Goal: Task Accomplishment & Management: Complete application form

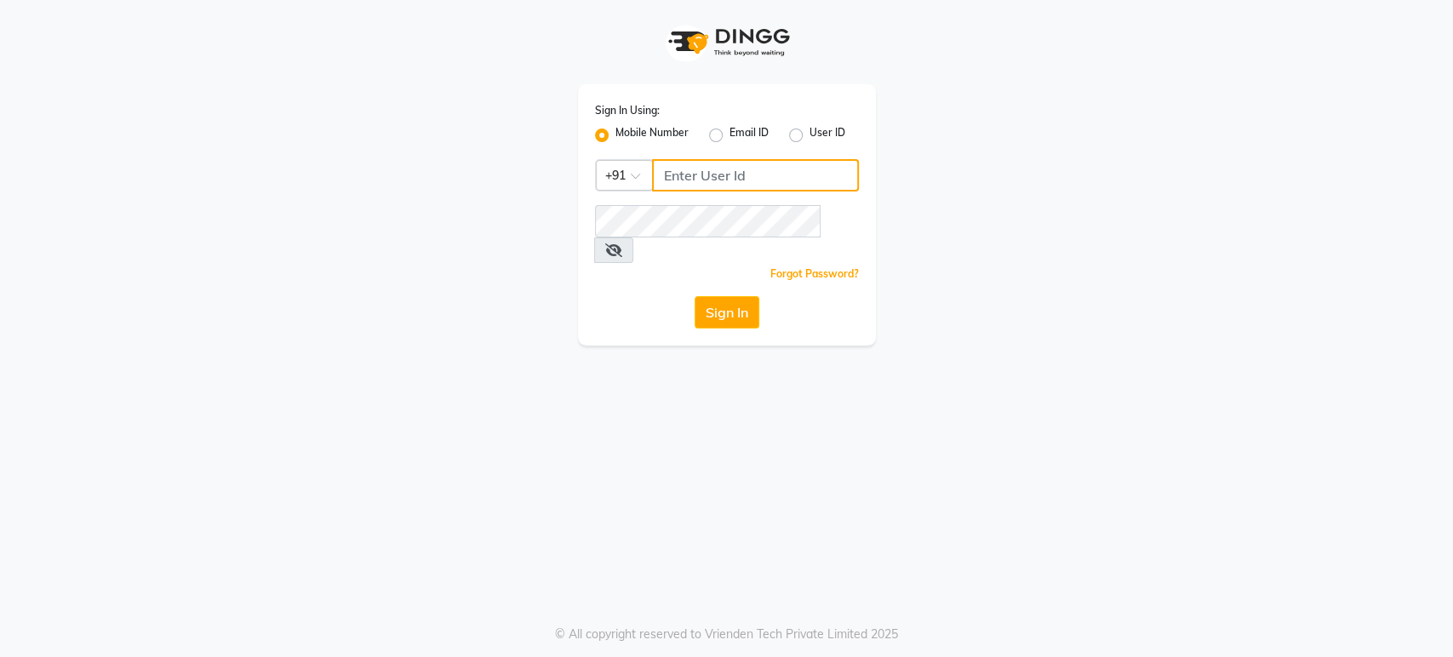
click at [678, 162] on input "Username" at bounding box center [755, 175] width 207 height 32
type input "7207244547"
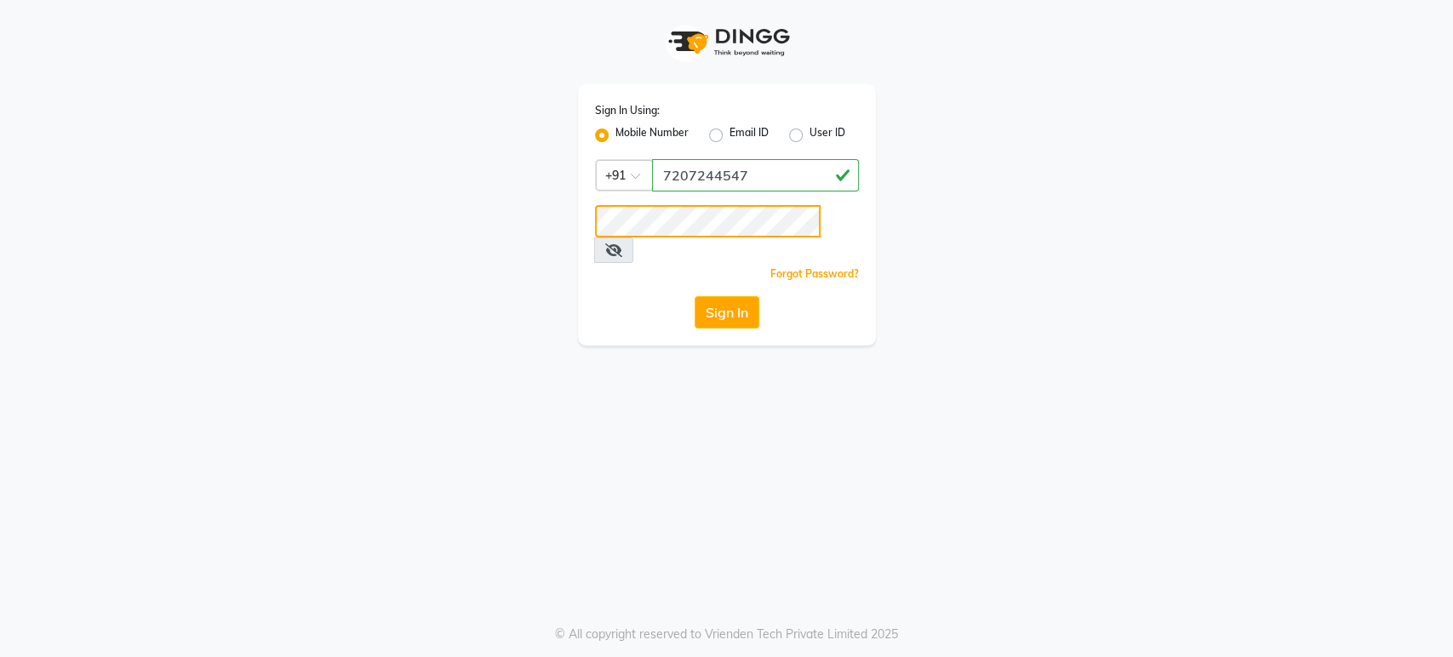
click at [694, 296] on button "Sign In" at bounding box center [726, 312] width 65 height 32
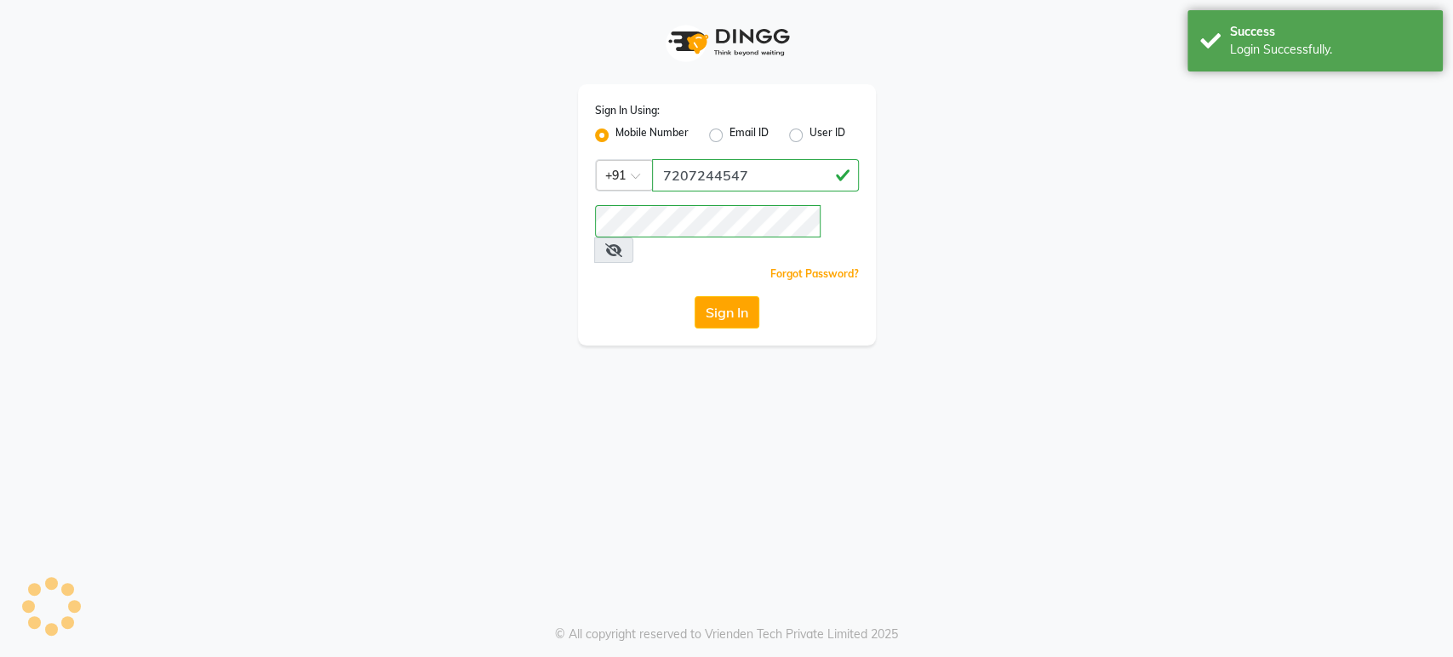
select select "service"
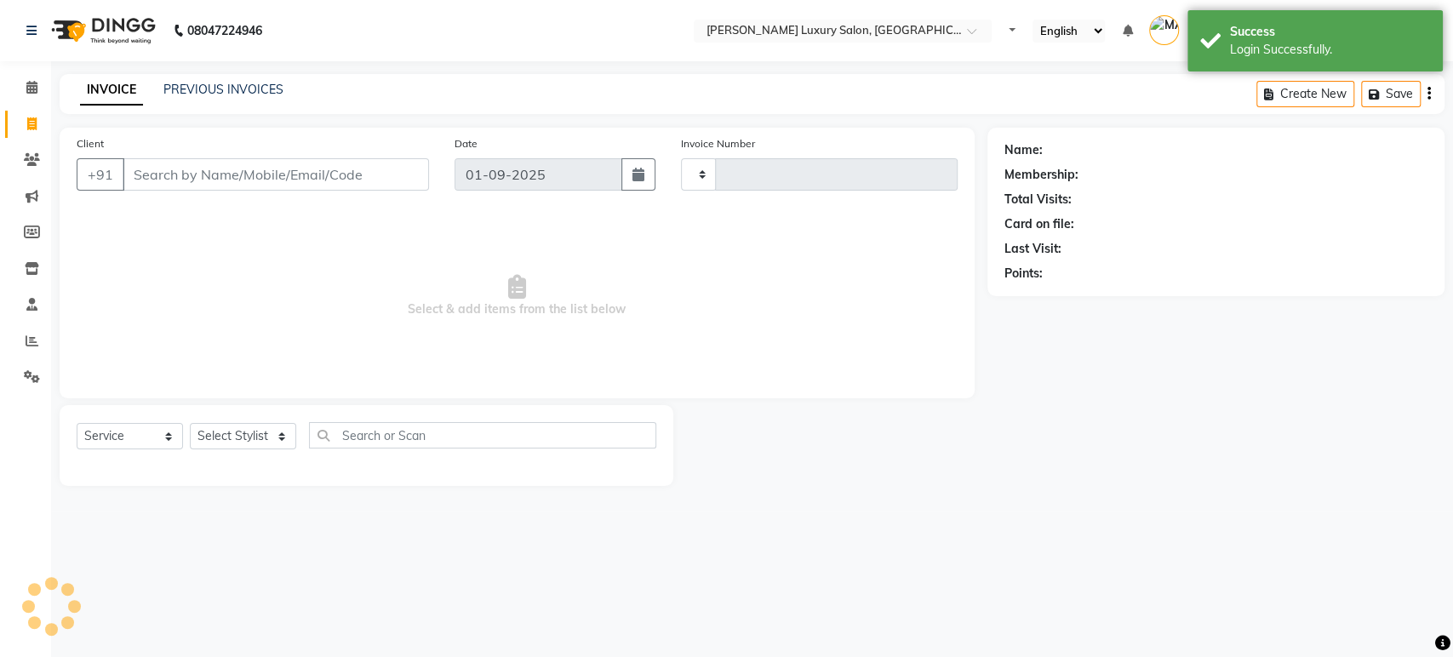
type input "4355"
select select "4712"
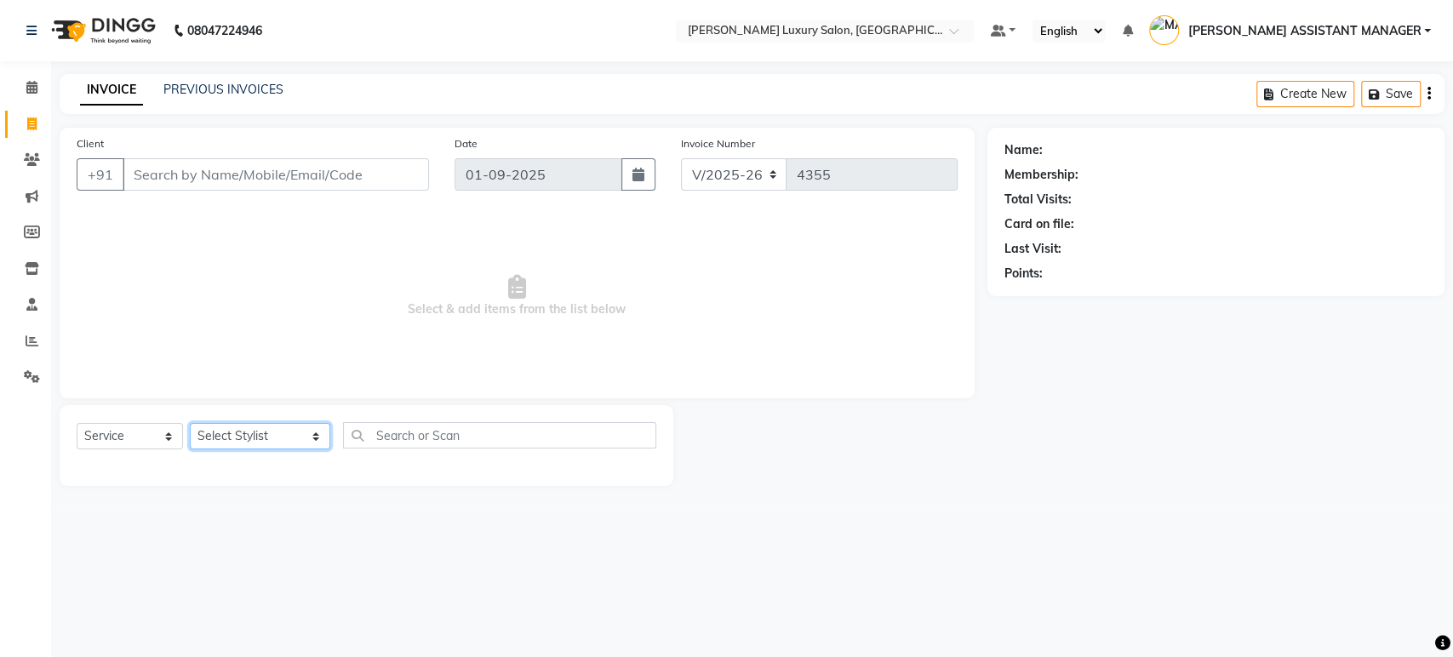
click at [259, 423] on select "Select Stylist ADITI ADITYA [PERSON_NAME] AHON [PERSON_NAME] [PERSON_NAME] [PER…" at bounding box center [260, 436] width 140 height 26
select select "86196"
click at [190, 423] on select "Select Stylist ADITI ADITYA [PERSON_NAME] AHON [PERSON_NAME] [PERSON_NAME] [PER…" at bounding box center [260, 436] width 140 height 26
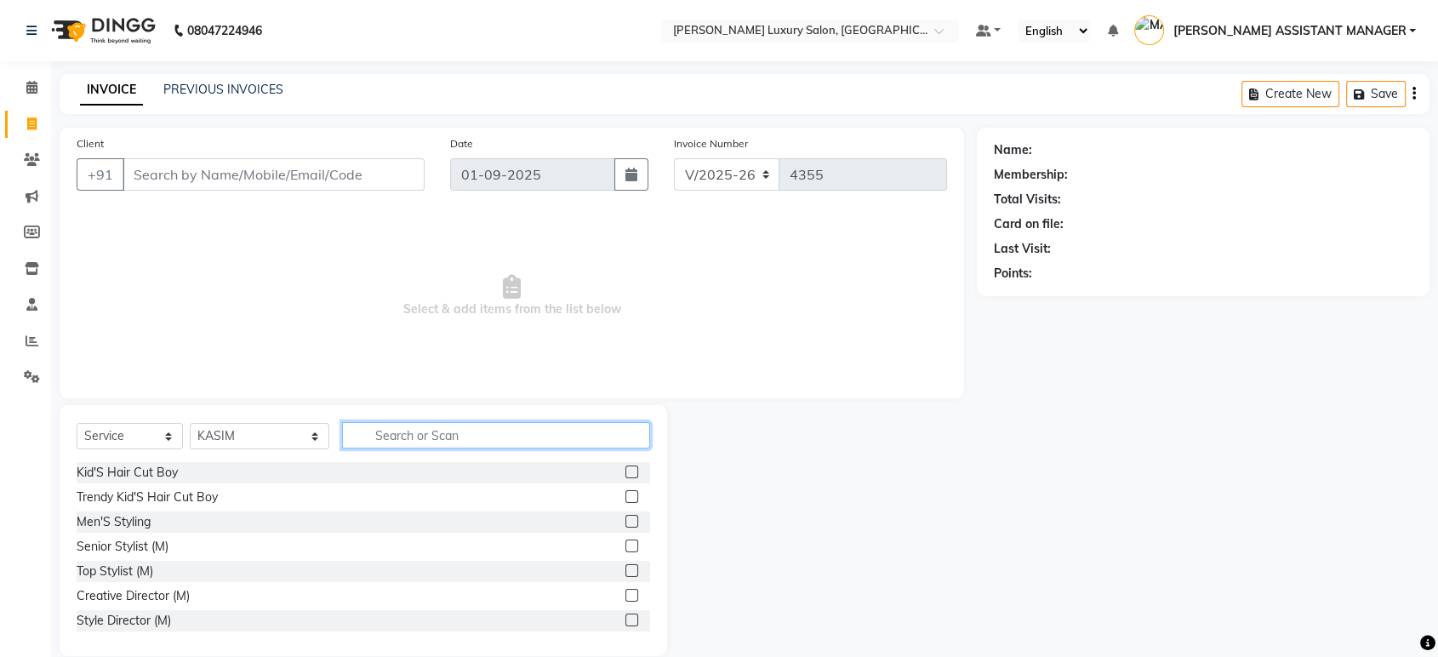
click at [360, 431] on input "text" at bounding box center [496, 435] width 308 height 26
click at [104, 538] on div "Senior Stylist (M)" at bounding box center [123, 547] width 92 height 18
checkbox input "false"
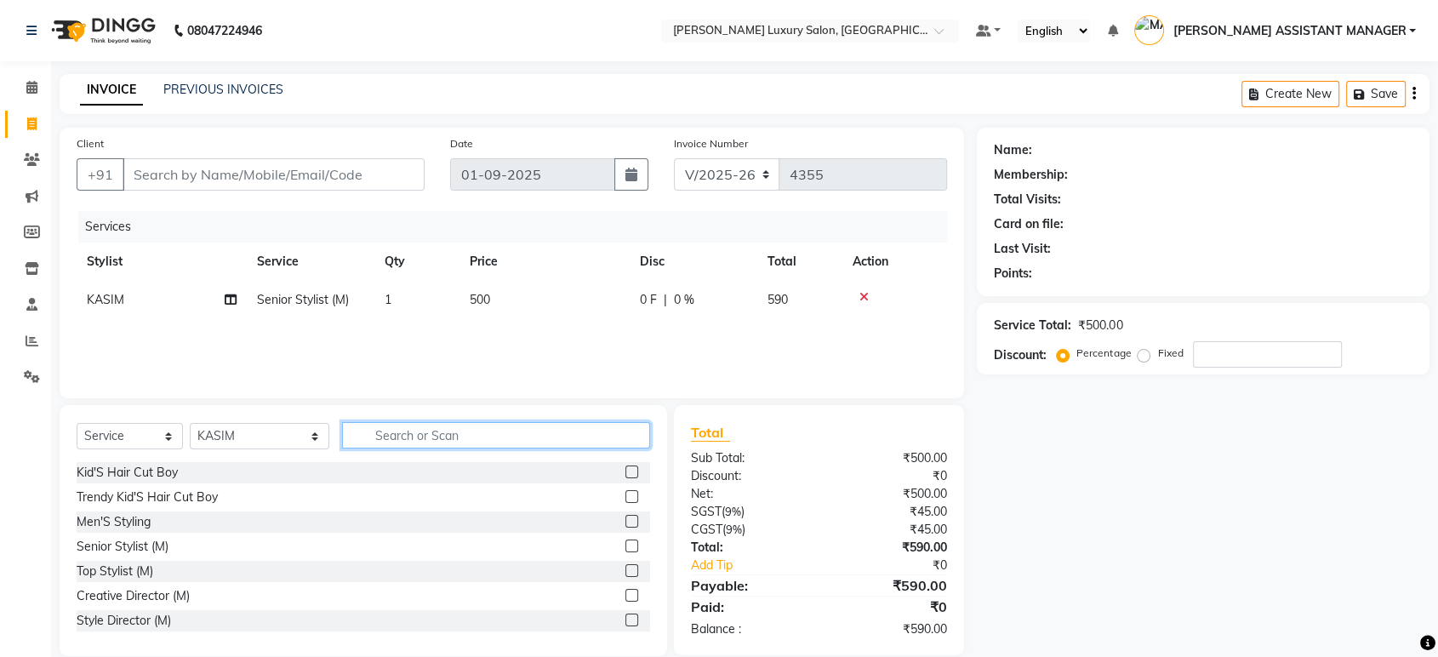
click at [431, 434] on input "text" at bounding box center [496, 435] width 308 height 26
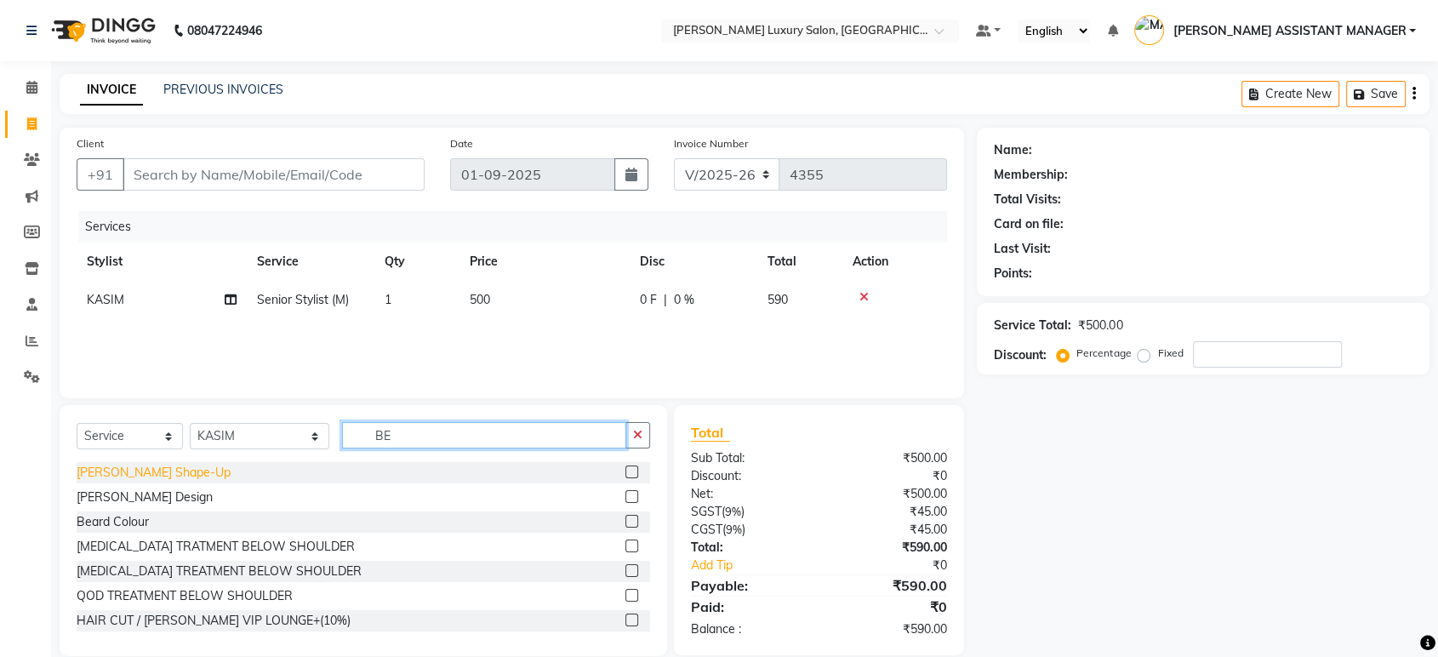
type input "BE"
click at [151, 474] on div "[PERSON_NAME] Shape-Up" at bounding box center [154, 473] width 154 height 18
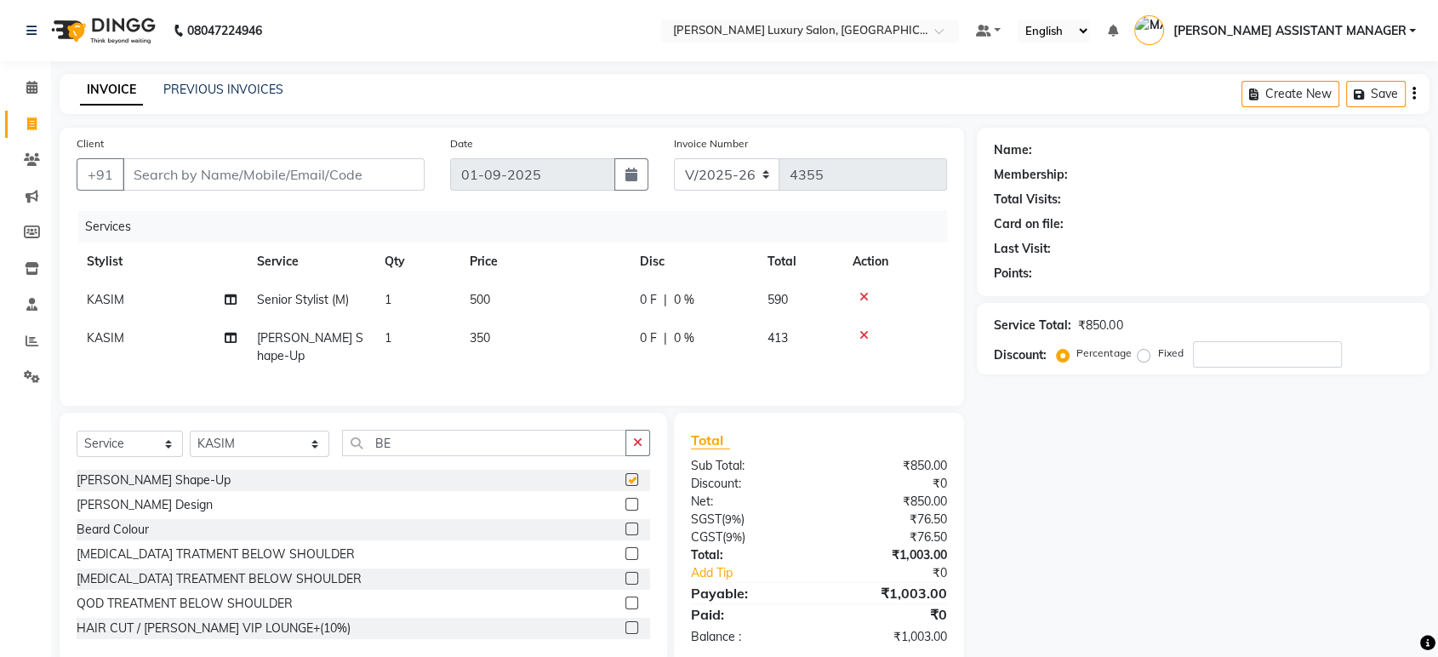
checkbox input "false"
click at [519, 278] on th "Price" at bounding box center [545, 262] width 170 height 38
click at [539, 311] on td "500" at bounding box center [545, 300] width 170 height 38
select select "86196"
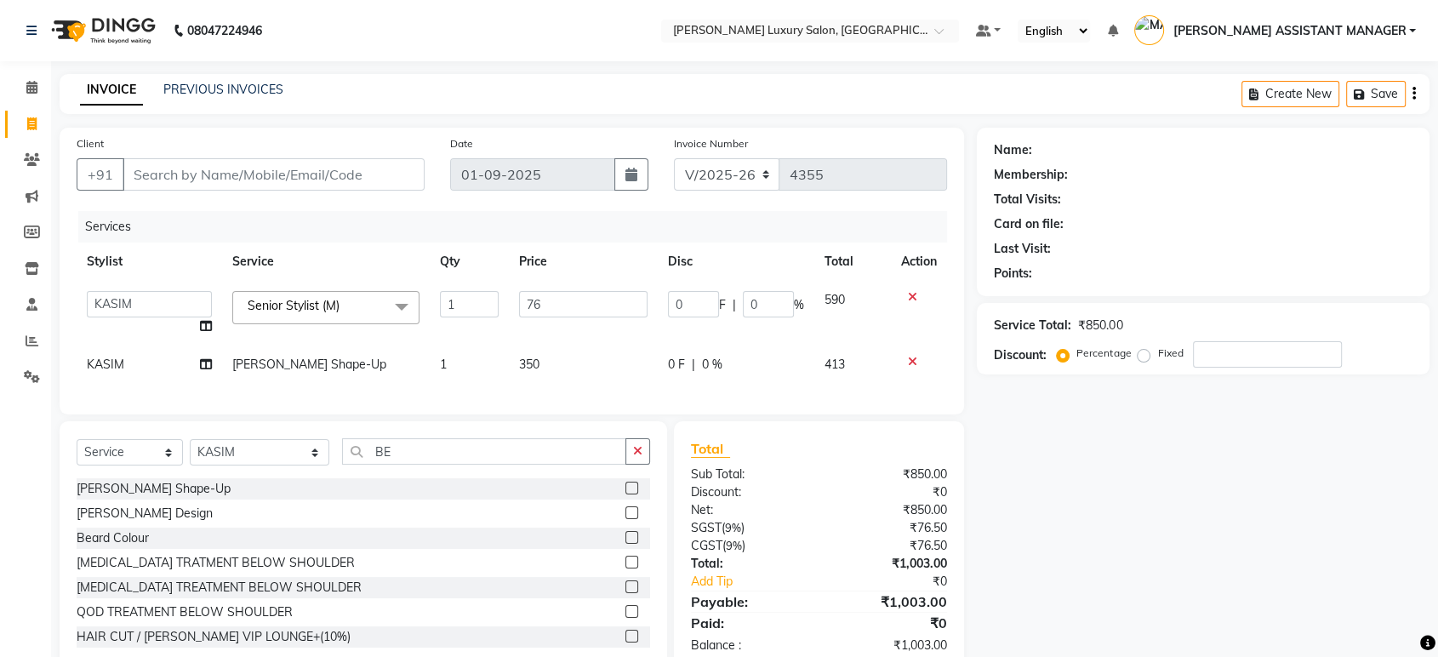
type input "763"
click at [738, 229] on div "Services" at bounding box center [519, 226] width 882 height 31
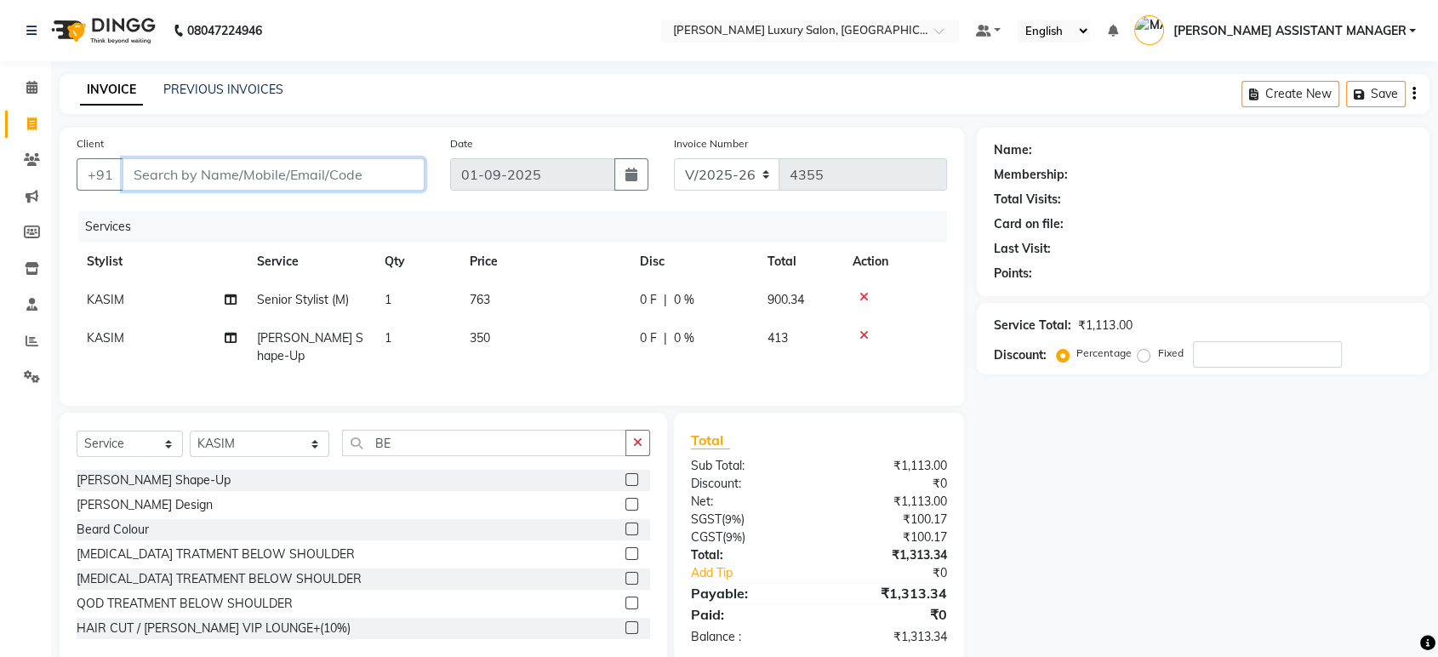
click at [332, 179] on input "Client" at bounding box center [274, 174] width 302 height 32
paste input "8790553848"
type input "8790553848"
type input "0"
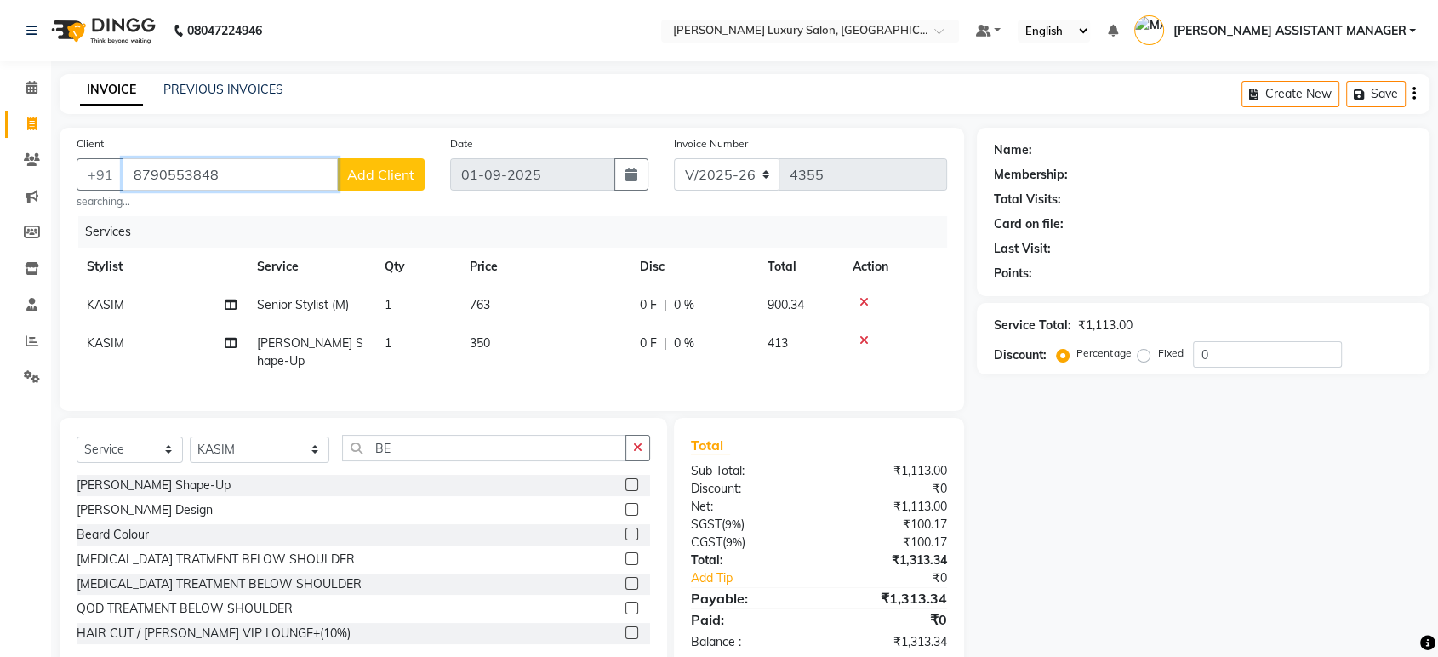
type input "8790553848"
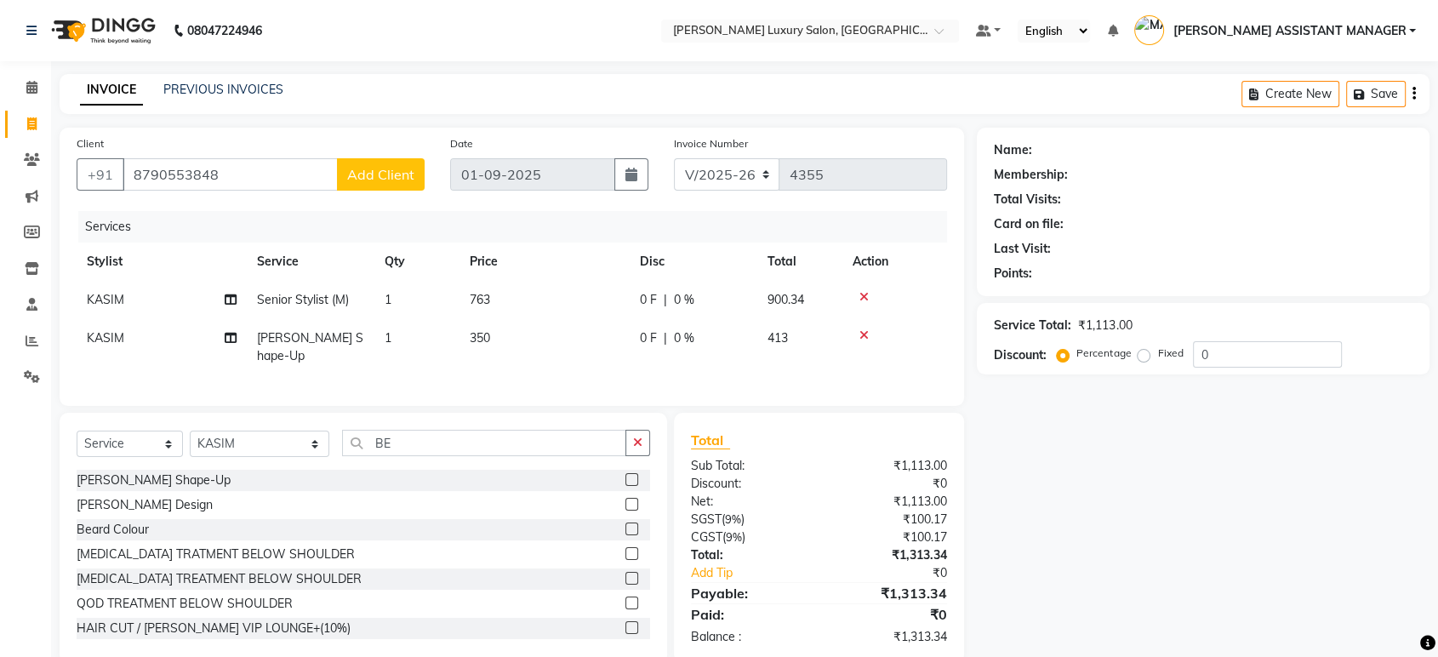
click at [369, 176] on span "Add Client" at bounding box center [380, 174] width 67 height 17
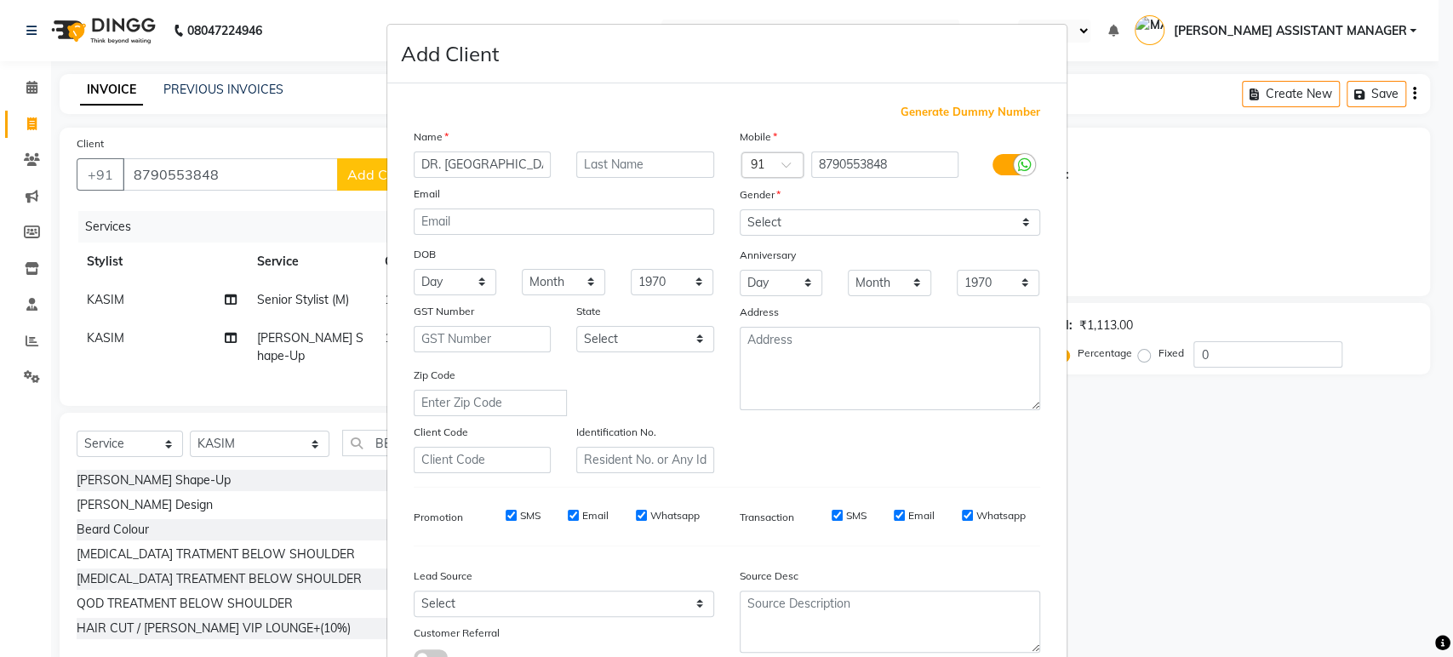
type input "DR. [GEOGRAPHIC_DATA]"
click at [919, 235] on div "Mobile Country Code × 91 8790553848 Gender Select [DEMOGRAPHIC_DATA] [DEMOGRAPH…" at bounding box center [890, 301] width 326 height 346
click at [894, 230] on select "Select [DEMOGRAPHIC_DATA] [DEMOGRAPHIC_DATA] Other Prefer Not To Say" at bounding box center [890, 222] width 300 height 26
select select "[DEMOGRAPHIC_DATA]"
click at [740, 209] on select "Select [DEMOGRAPHIC_DATA] [DEMOGRAPHIC_DATA] Other Prefer Not To Say" at bounding box center [890, 222] width 300 height 26
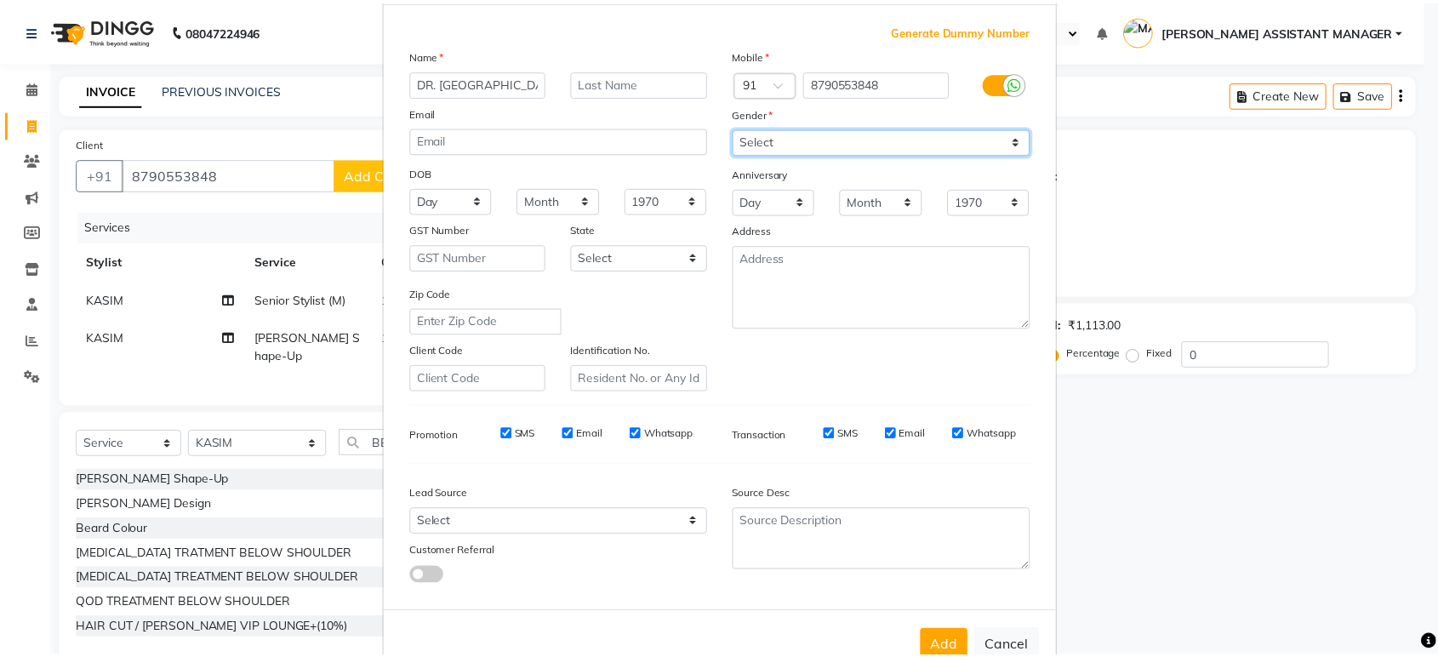
scroll to position [124, 0]
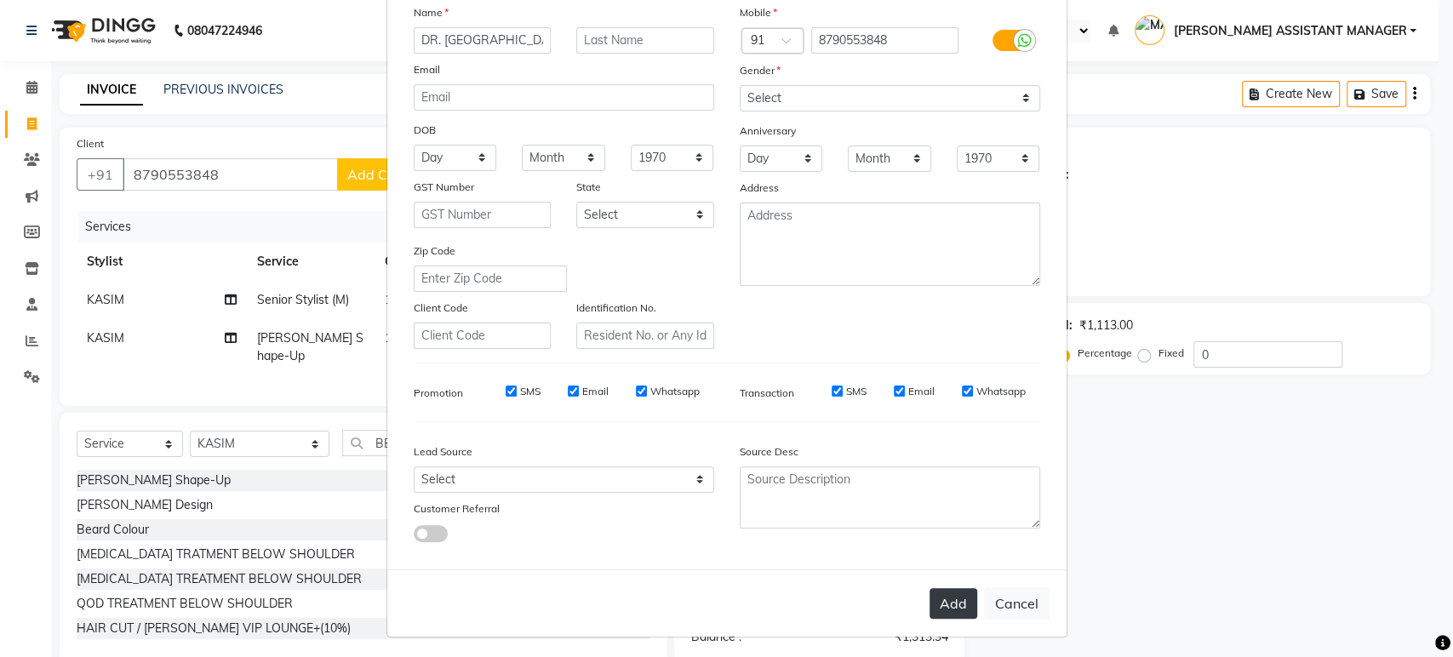
click at [930, 594] on button "Add" at bounding box center [953, 603] width 48 height 31
select select
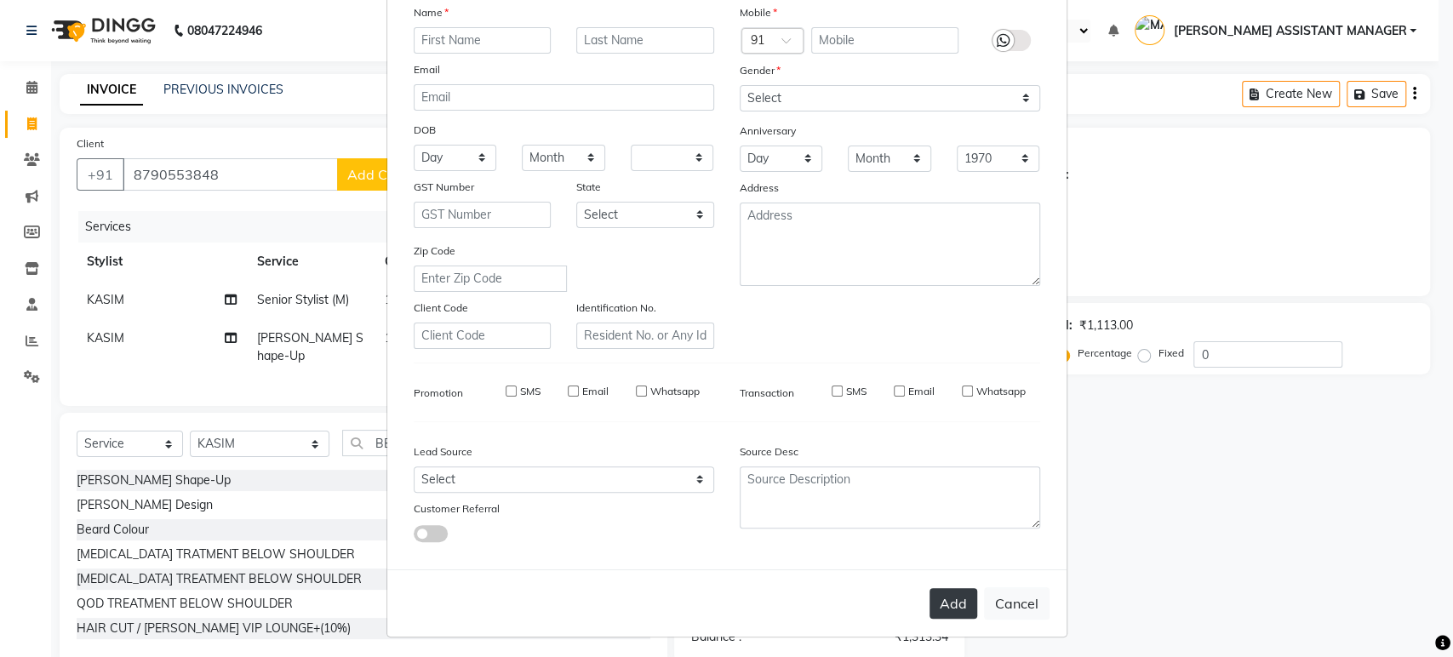
select select
checkbox input "false"
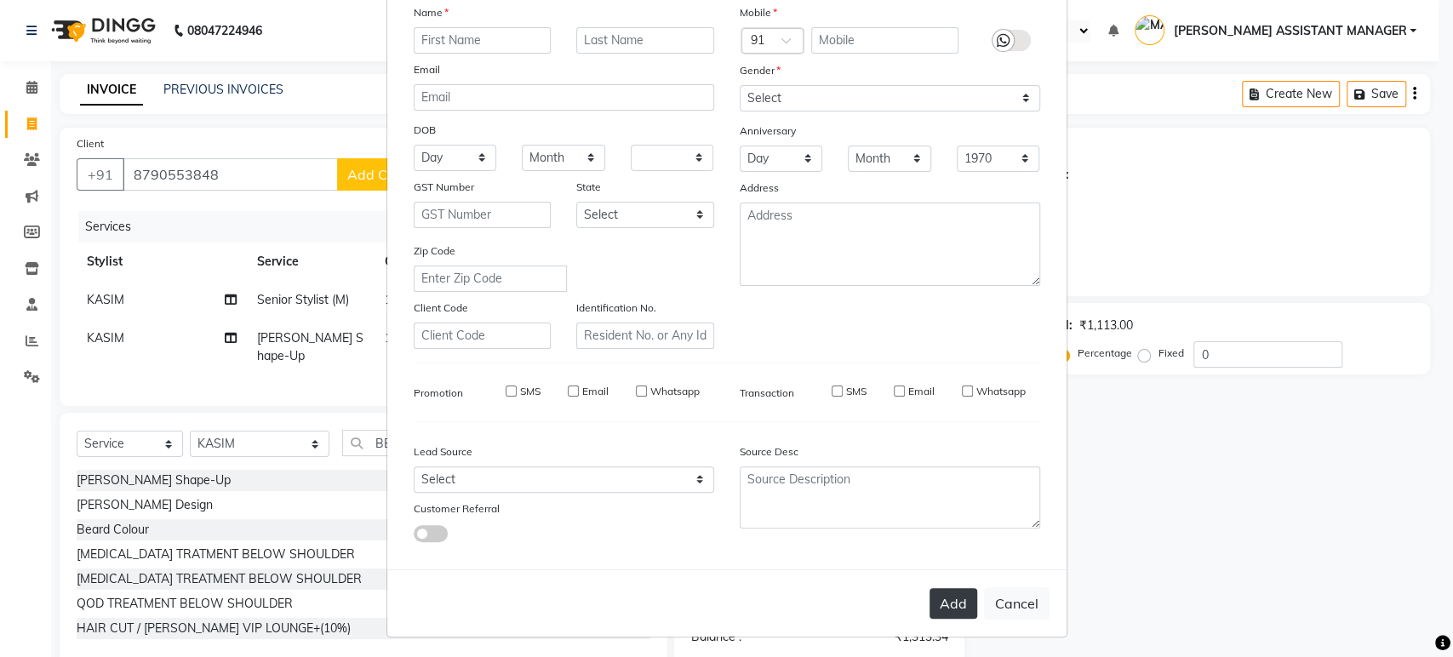
checkbox input "false"
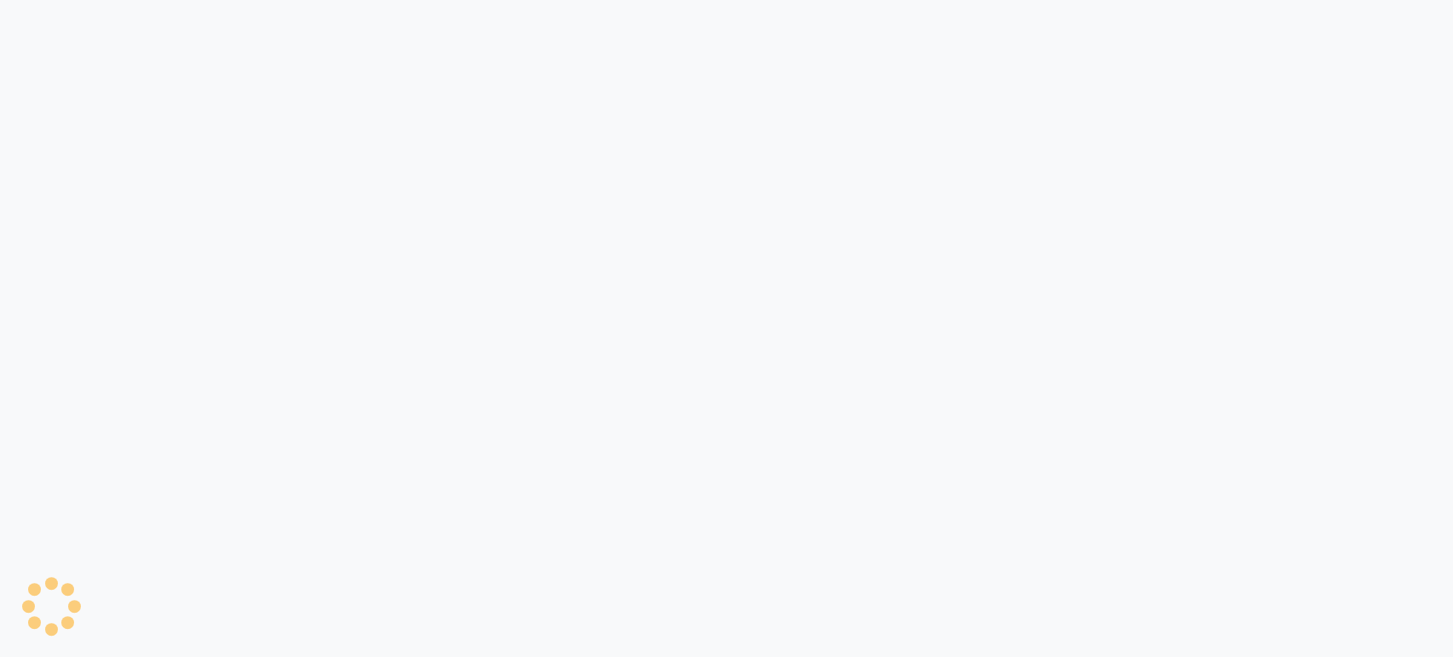
select select "4712"
select select "service"
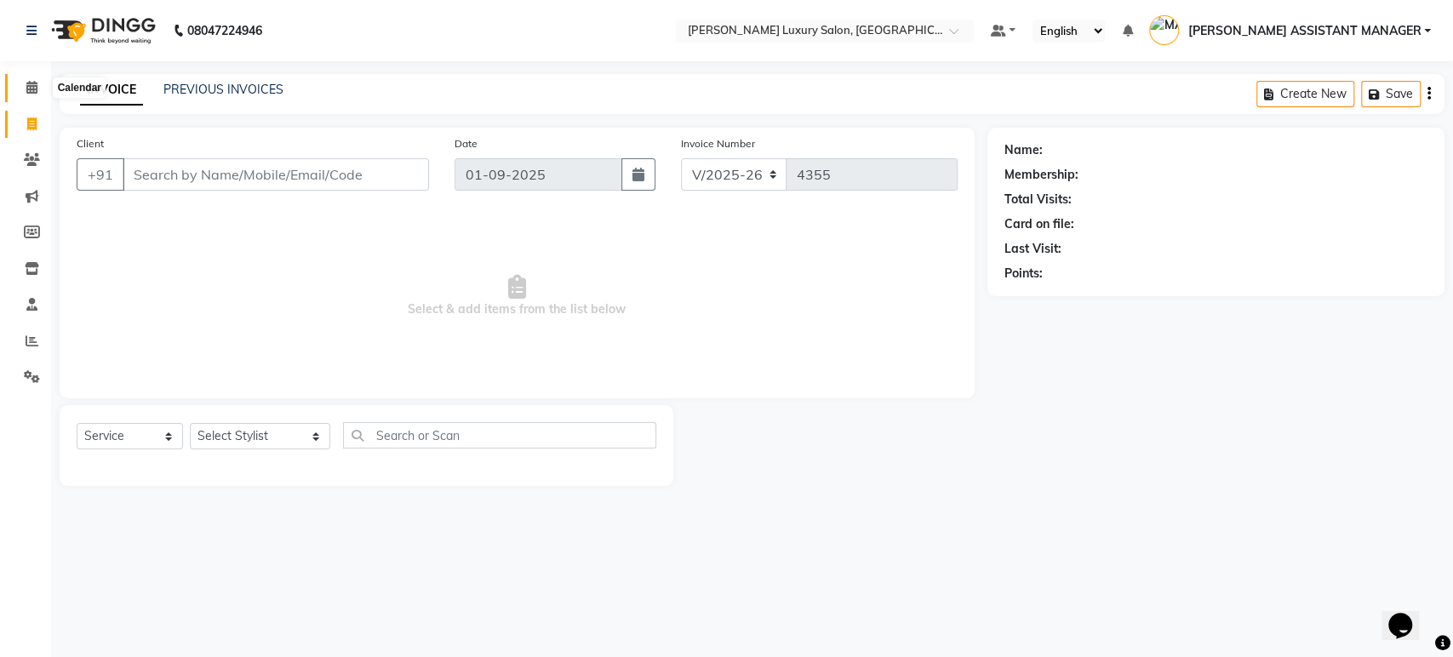
click at [27, 92] on icon at bounding box center [31, 87] width 11 height 13
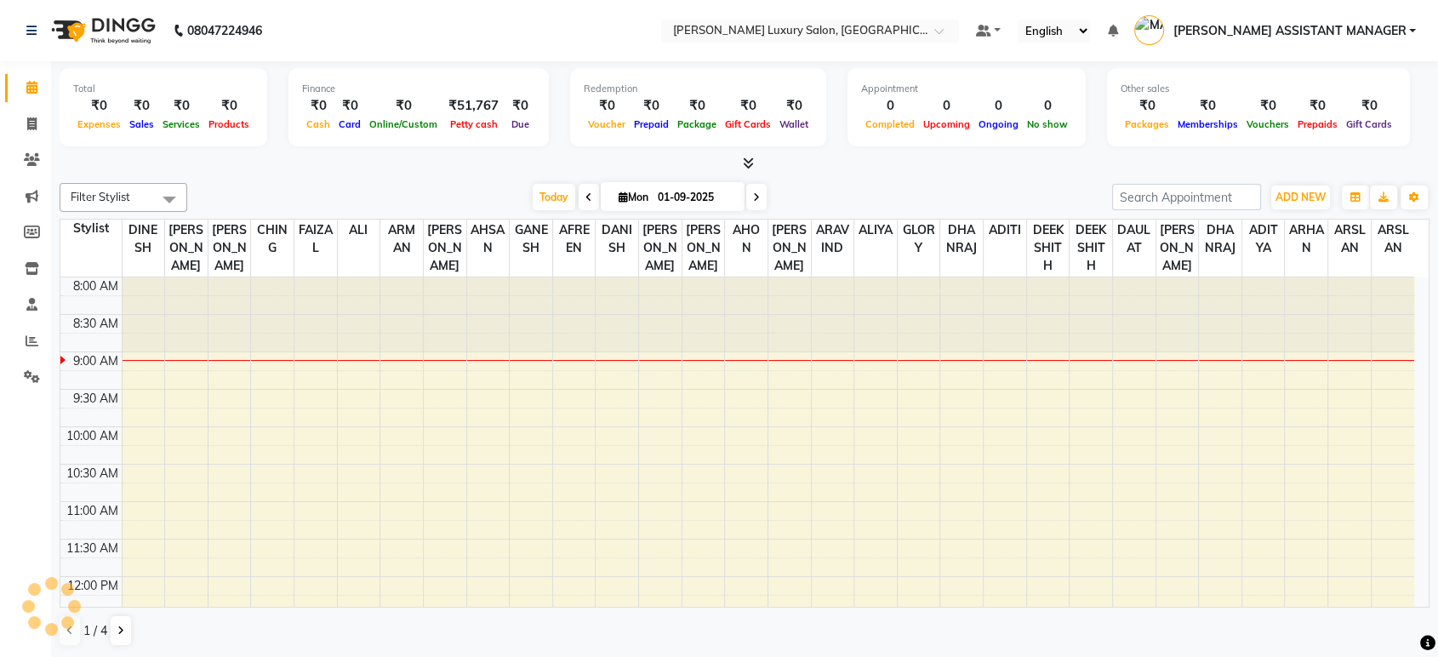
click at [756, 164] on div at bounding box center [745, 164] width 1370 height 18
click at [744, 163] on icon at bounding box center [748, 163] width 11 height 13
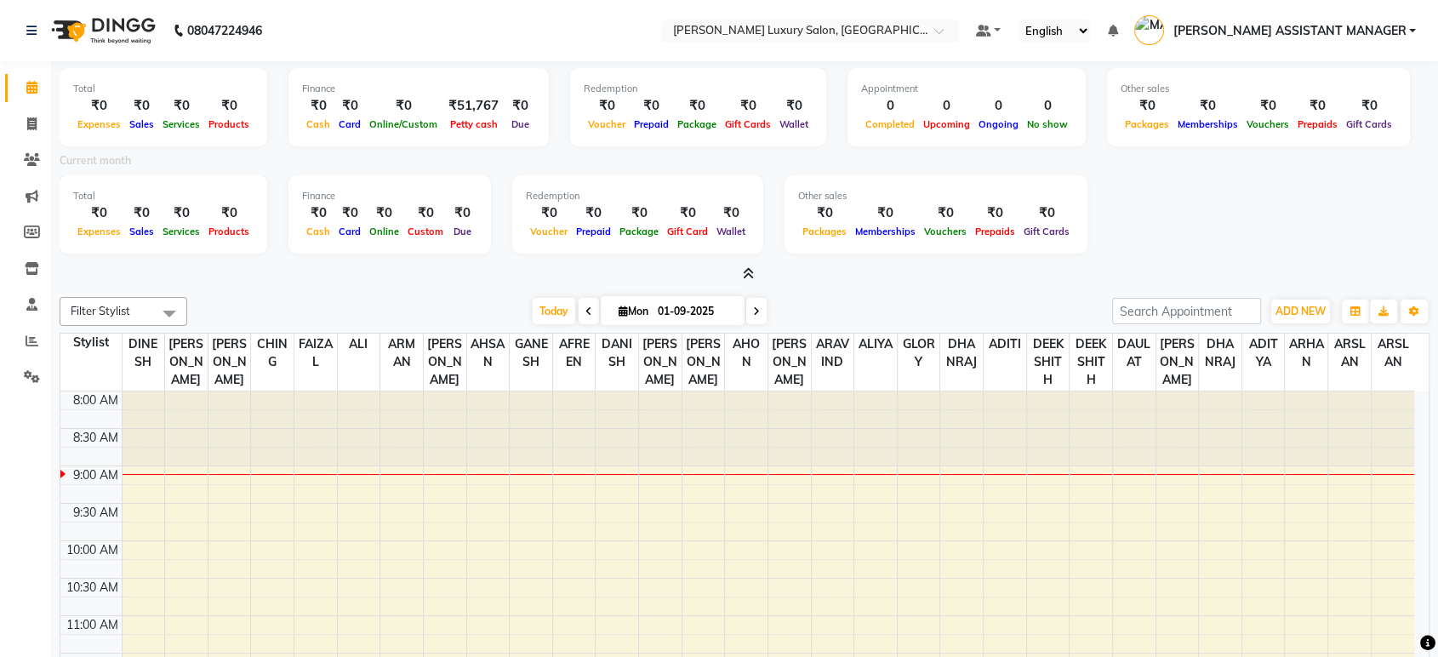
click at [585, 308] on icon at bounding box center [588, 311] width 7 height 10
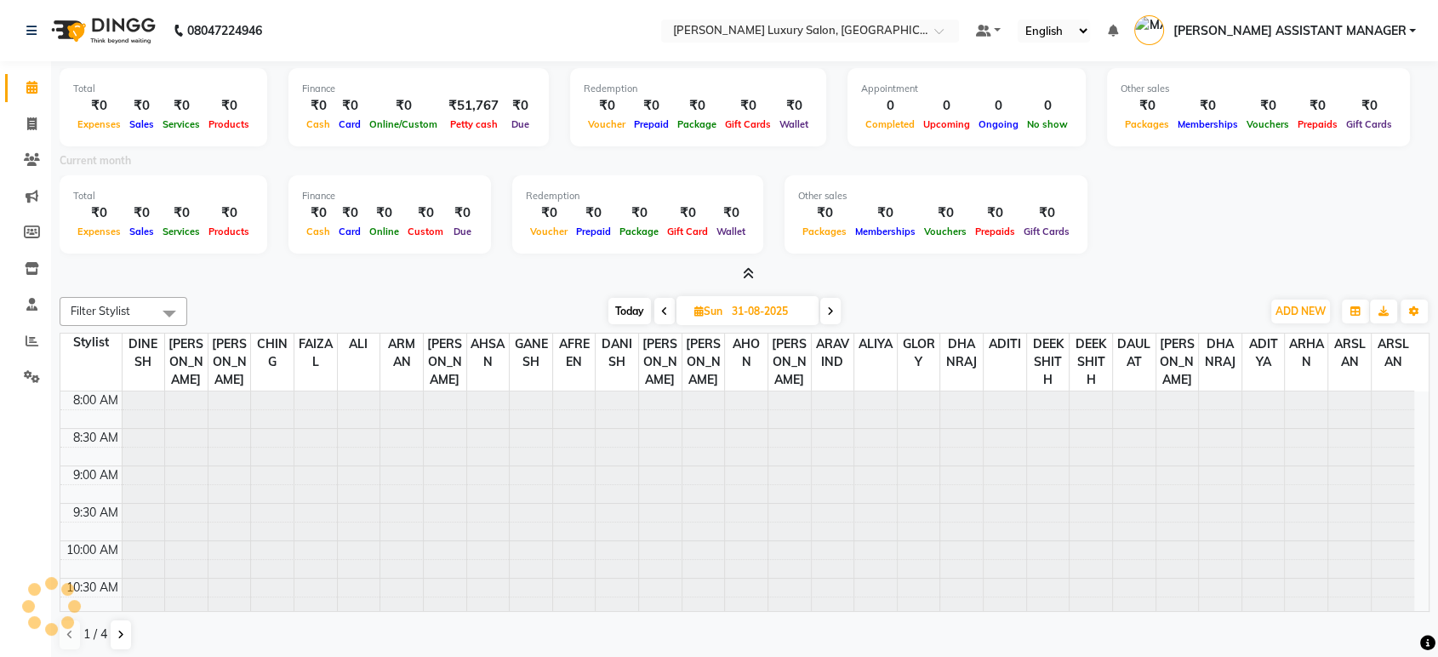
scroll to position [75, 0]
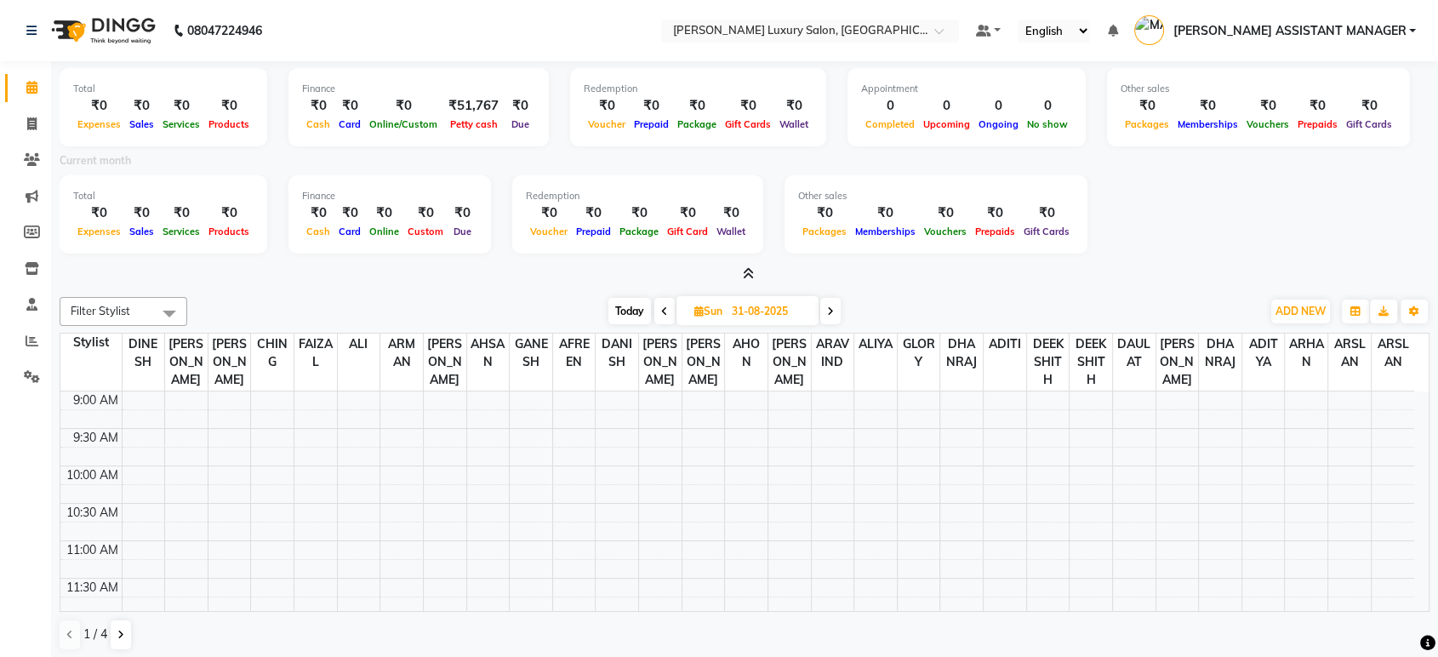
click at [824, 317] on span at bounding box center [830, 311] width 20 height 26
type input "01-09-2025"
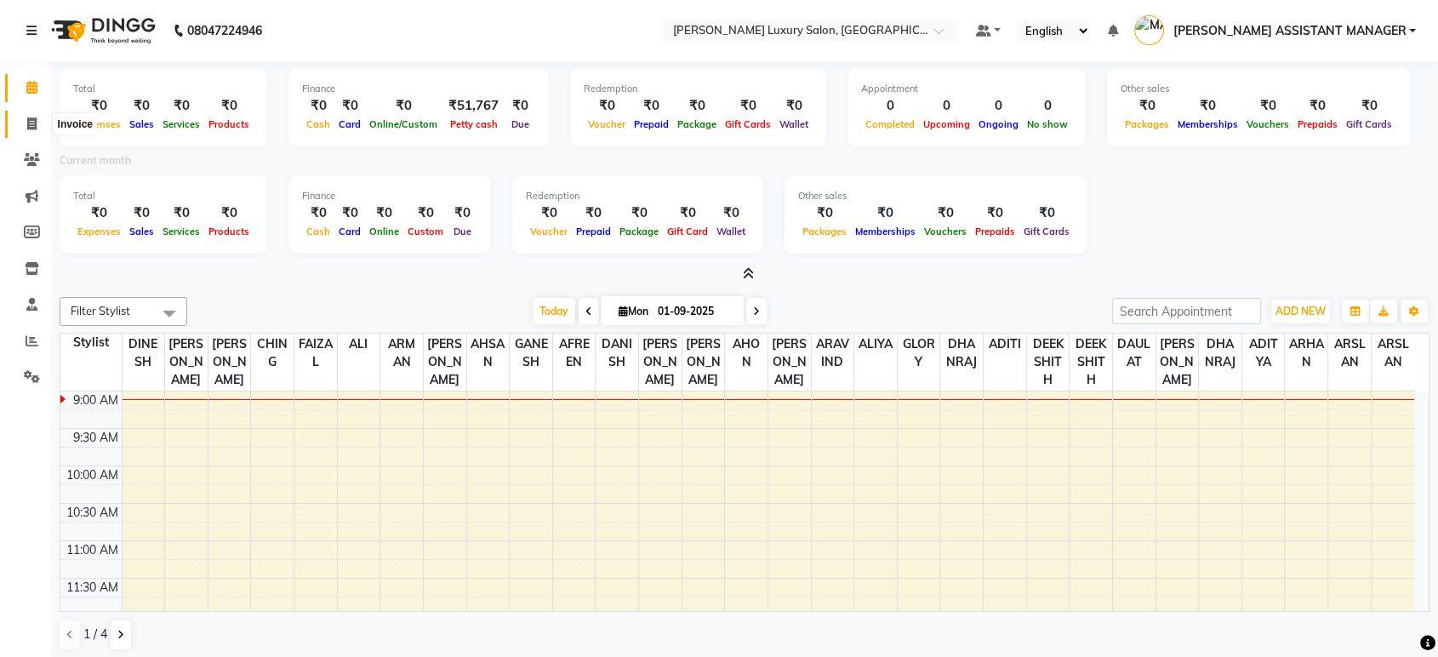
click at [24, 124] on span at bounding box center [32, 125] width 30 height 20
select select "service"
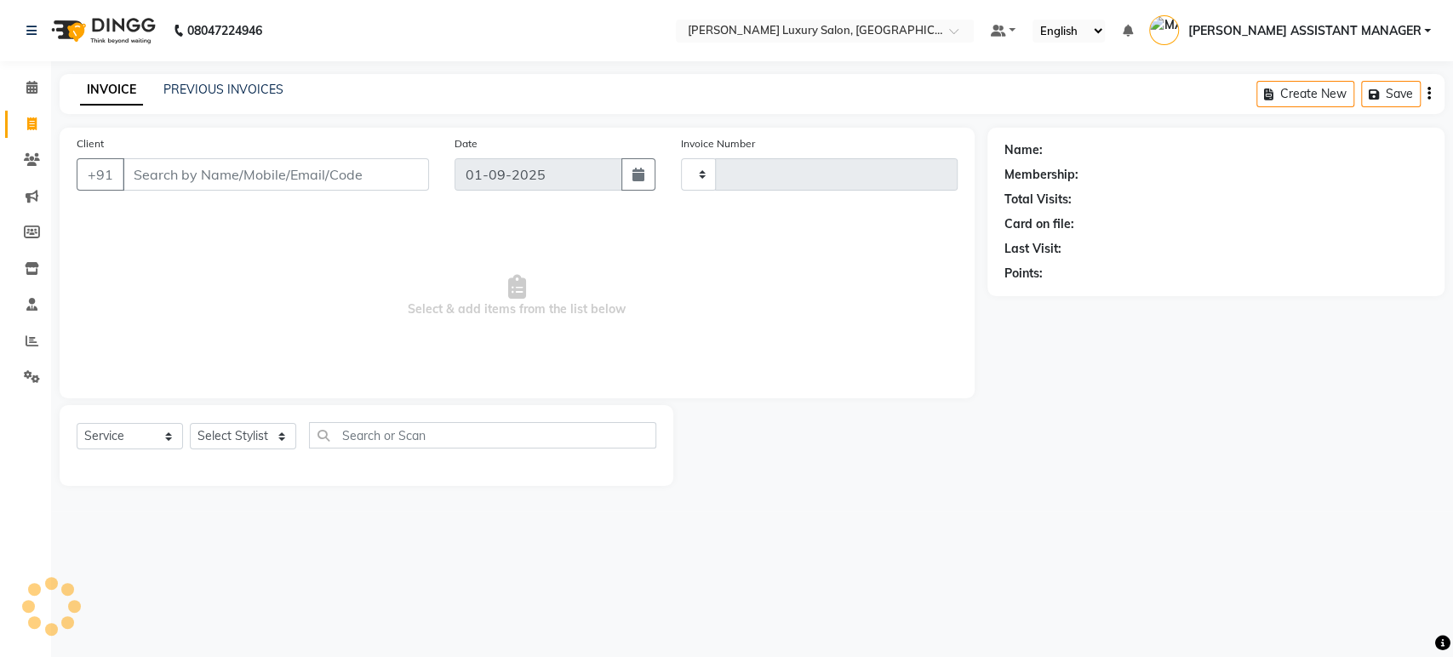
type input "4355"
select select "4712"
